Goal: Find contact information: Find contact information

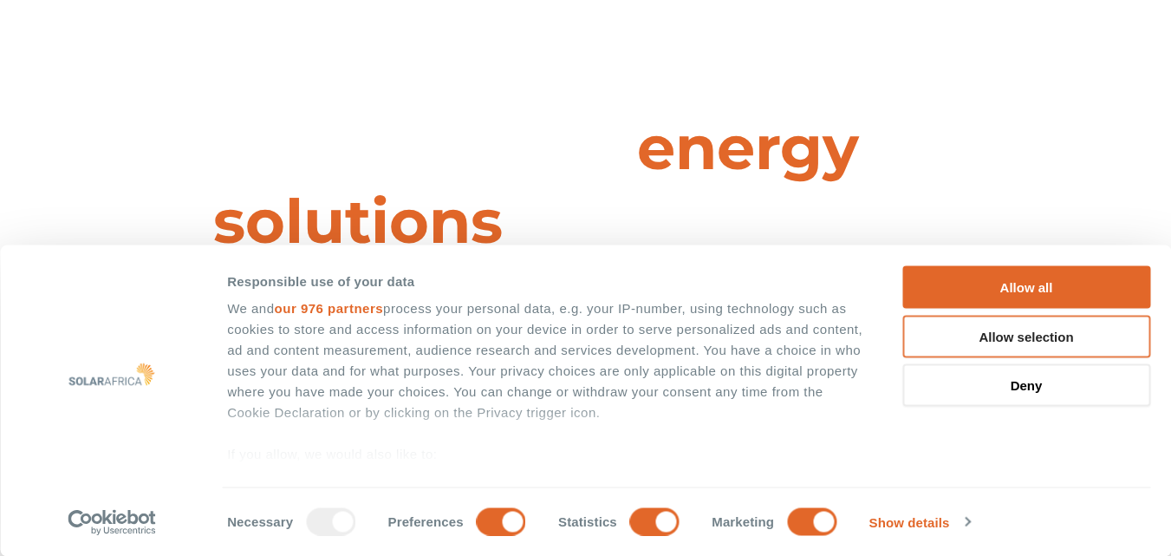
click at [1103, 299] on button "Allow all" at bounding box center [1026, 287] width 248 height 42
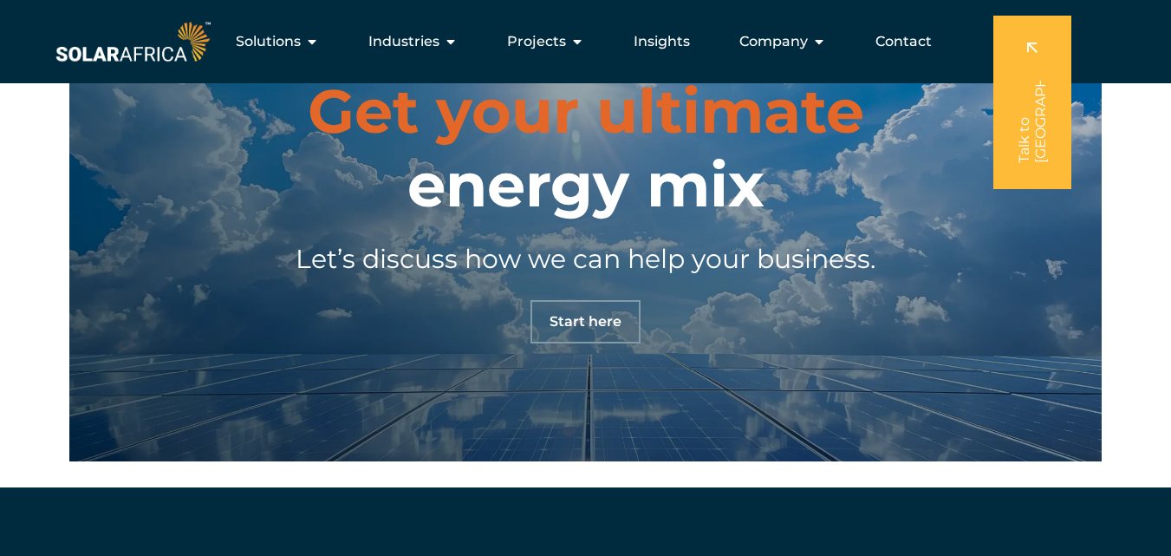
scroll to position [5165, 0]
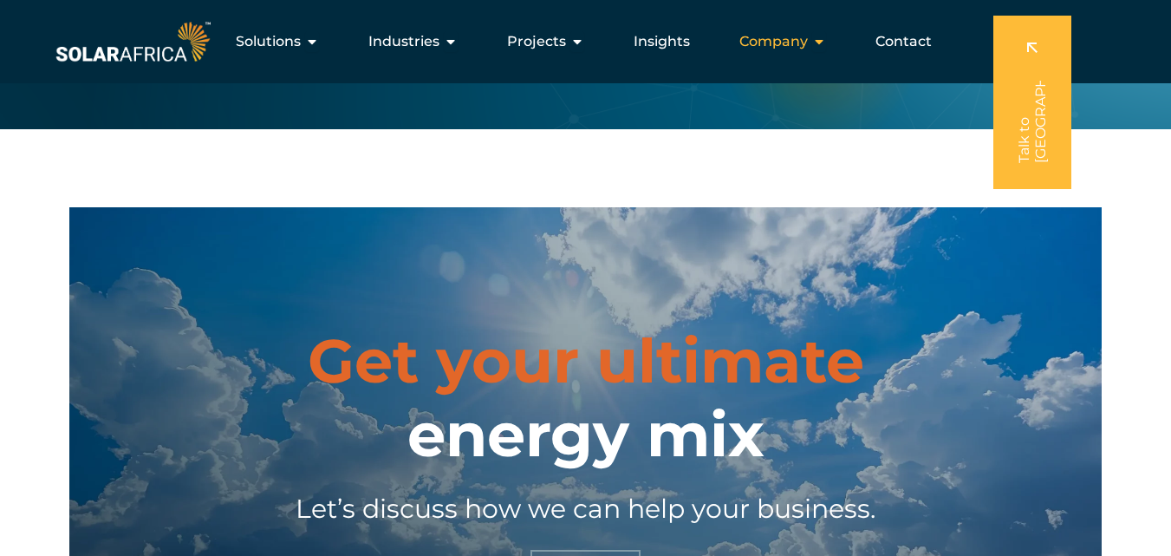
drag, startPoint x: 776, startPoint y: 41, endPoint x: 762, endPoint y: 42, distance: 13.9
click at [776, 42] on span "Company" at bounding box center [773, 41] width 68 height 21
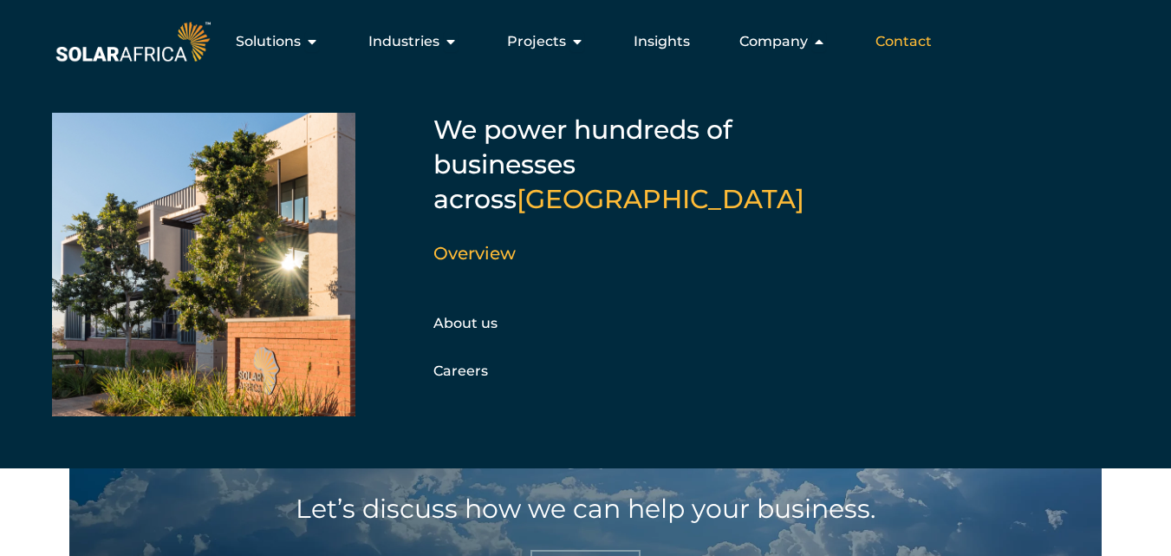
click at [920, 45] on span "Contact" at bounding box center [903, 41] width 56 height 21
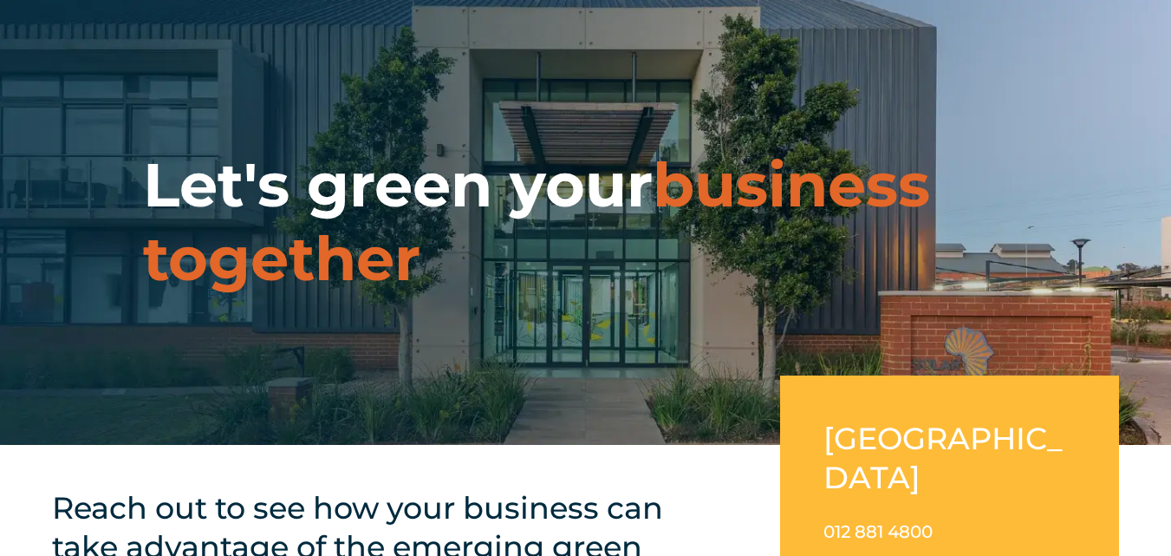
scroll to position [347, 0]
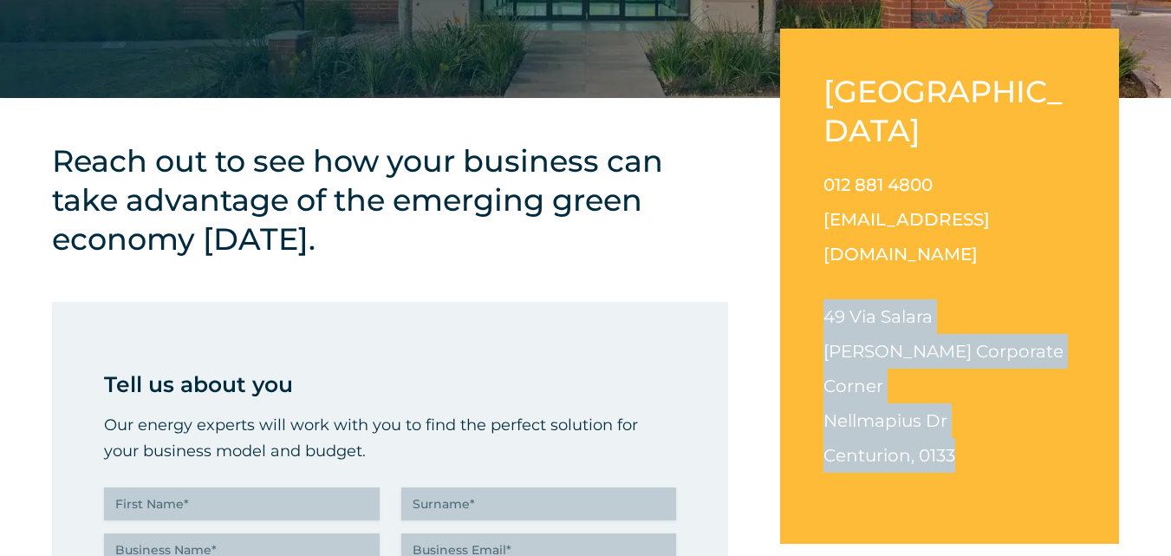
drag, startPoint x: 828, startPoint y: 238, endPoint x: 997, endPoint y: 348, distance: 201.7
click at [997, 348] on p "[STREET_ADDRESS][PERSON_NAME][PERSON_NAME]" at bounding box center [949, 385] width 252 height 173
copy p "[STREET_ADDRESS][PERSON_NAME][PERSON_NAME]"
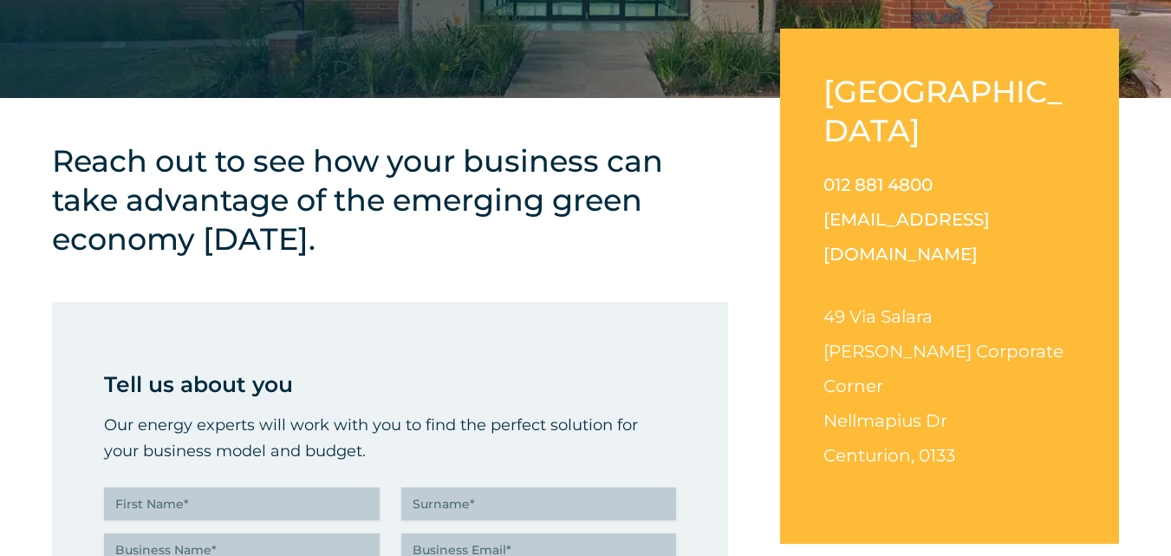
drag, startPoint x: 308, startPoint y: 338, endPoint x: 264, endPoint y: 276, distance: 76.0
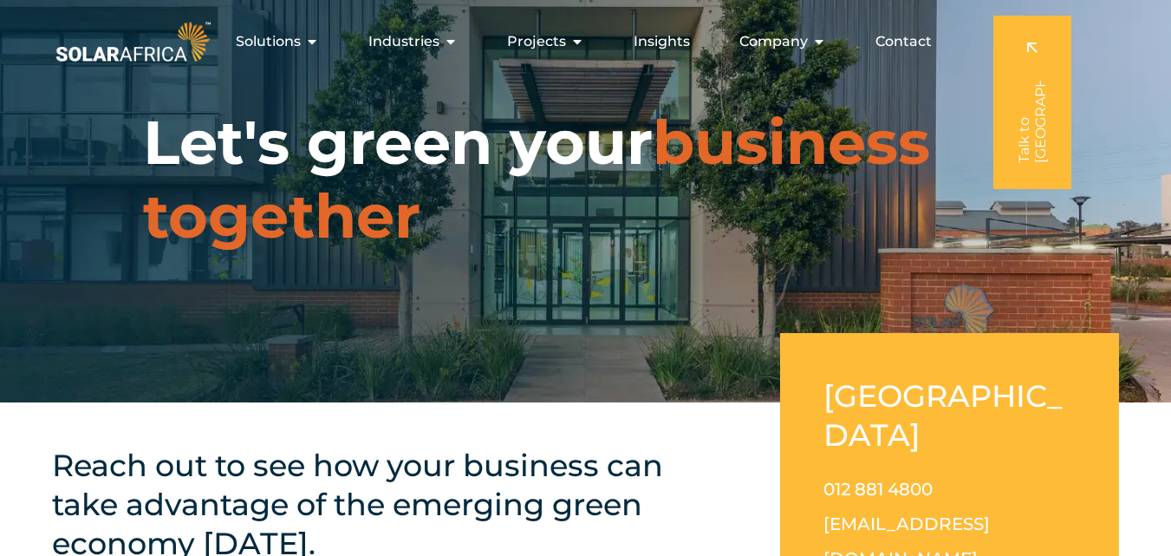
scroll to position [0, 0]
